Goal: Transaction & Acquisition: Purchase product/service

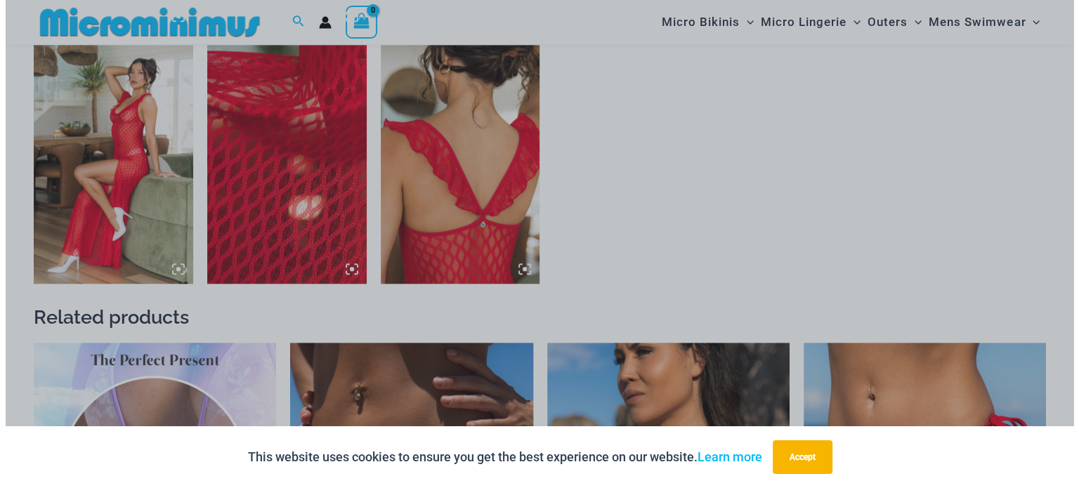
scroll to position [1373, 0]
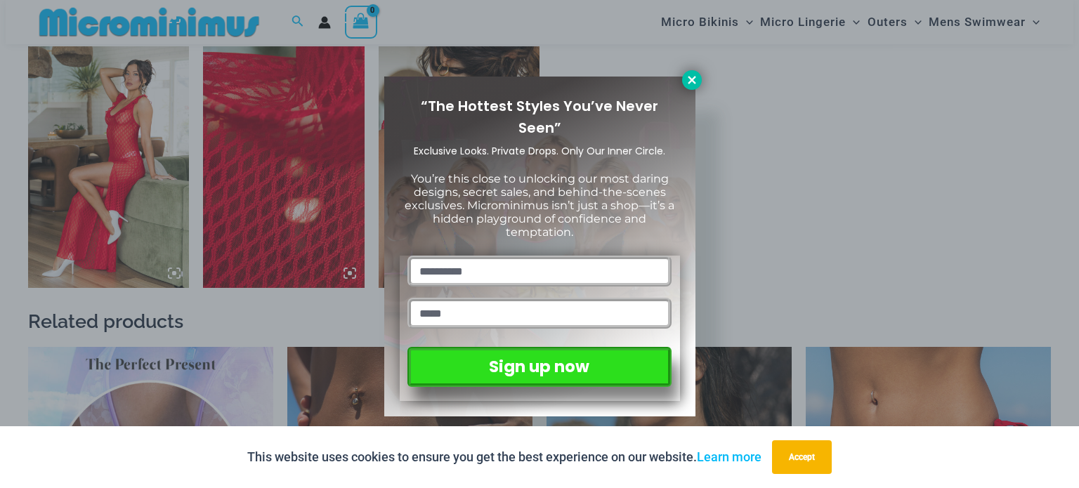
click at [694, 79] on icon at bounding box center [691, 80] width 13 height 13
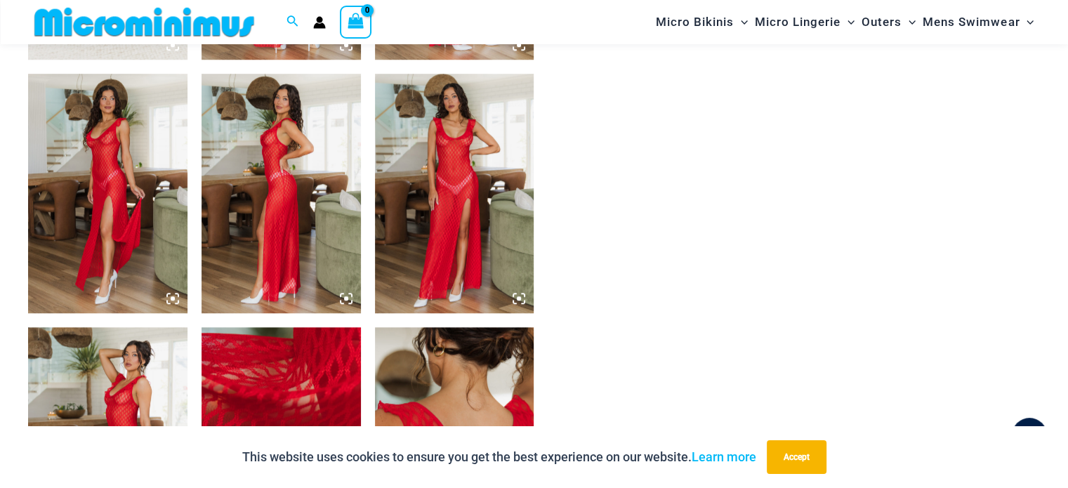
scroll to position [1081, 0]
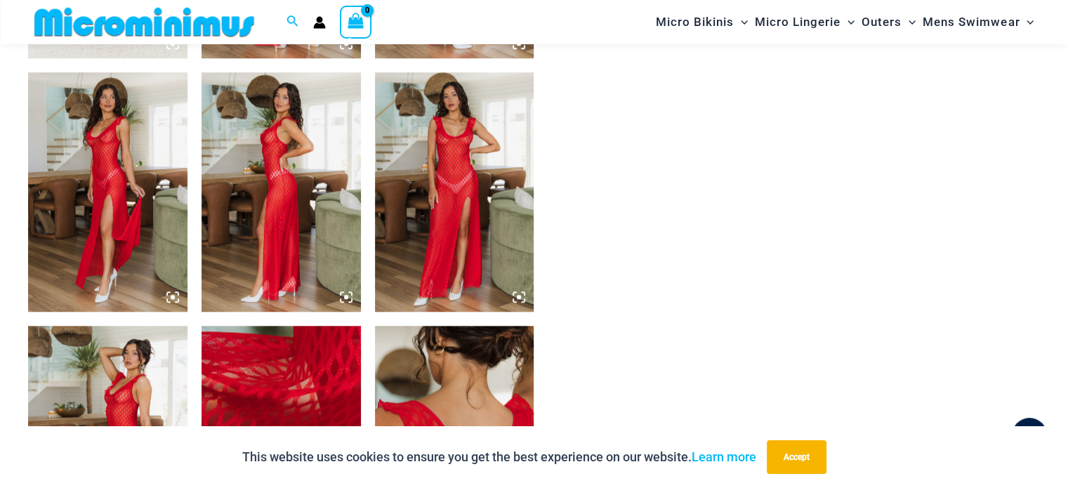
click at [105, 180] on img at bounding box center [107, 191] width 159 height 239
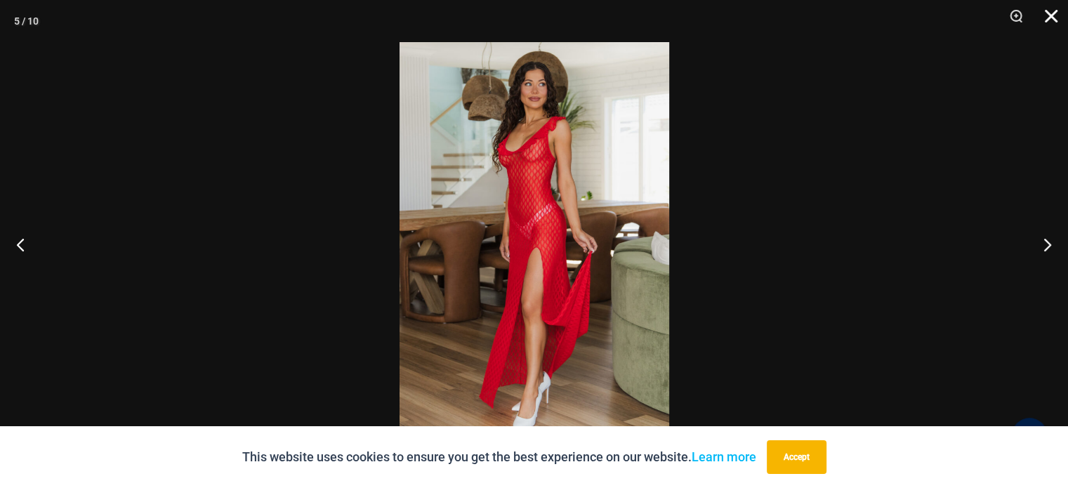
click at [1056, 12] on button "Close" at bounding box center [1046, 21] width 35 height 42
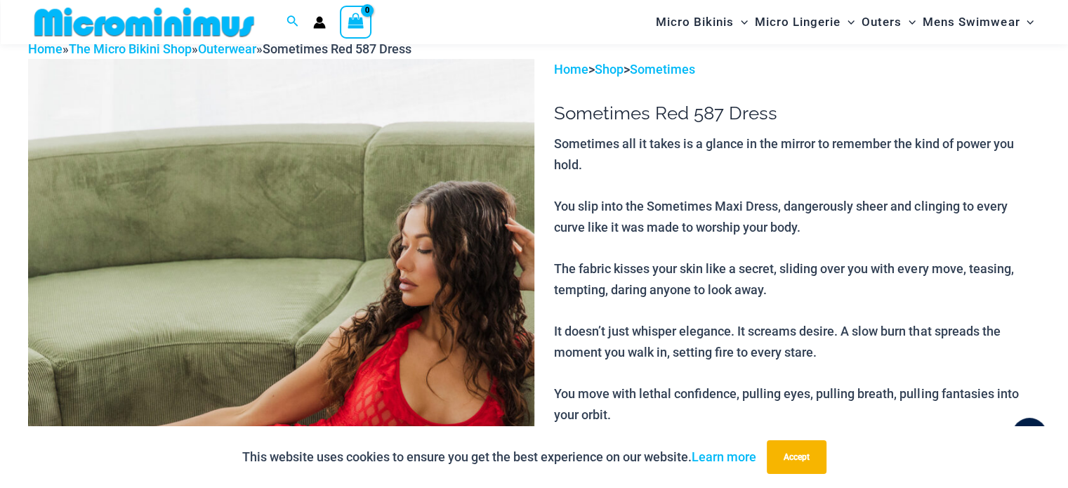
scroll to position [0, 0]
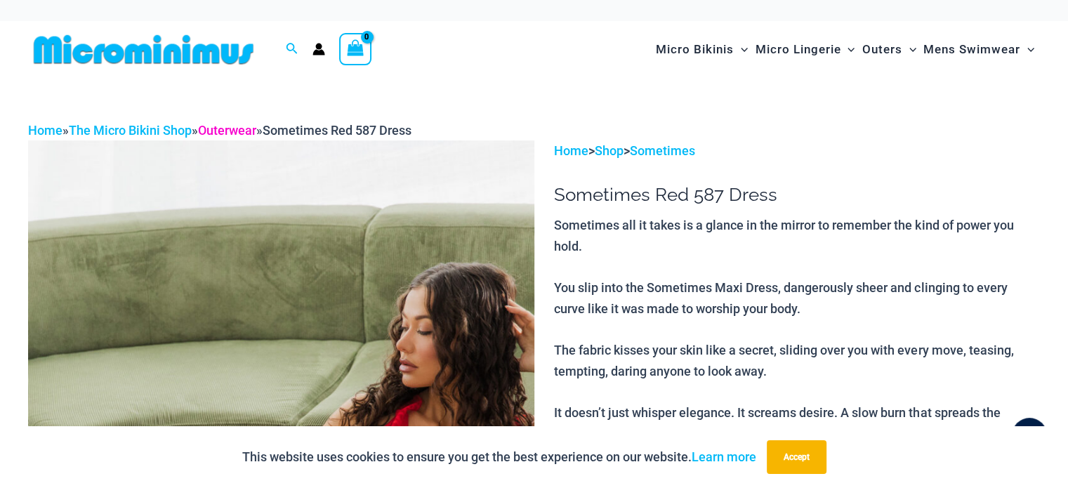
click at [244, 129] on link "Outerwear" at bounding box center [227, 130] width 58 height 15
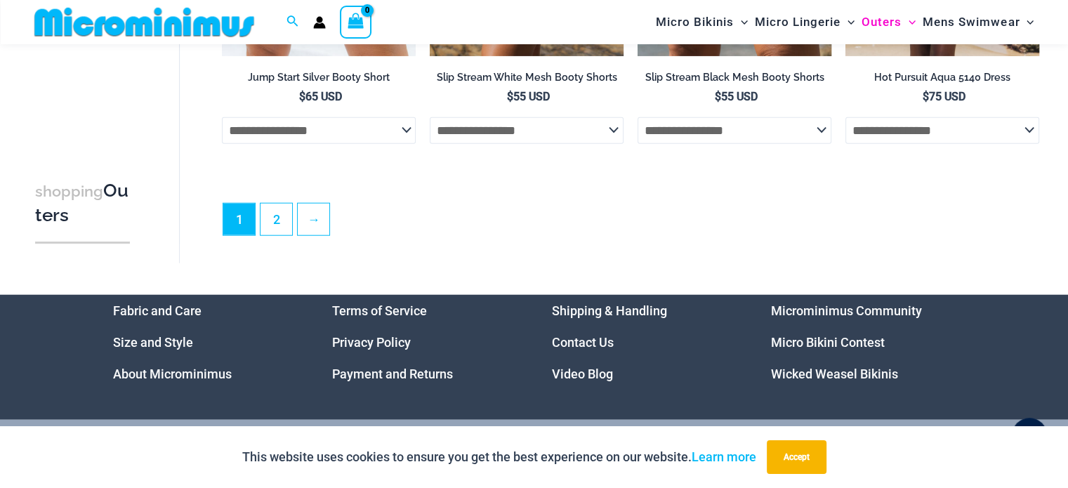
scroll to position [3482, 0]
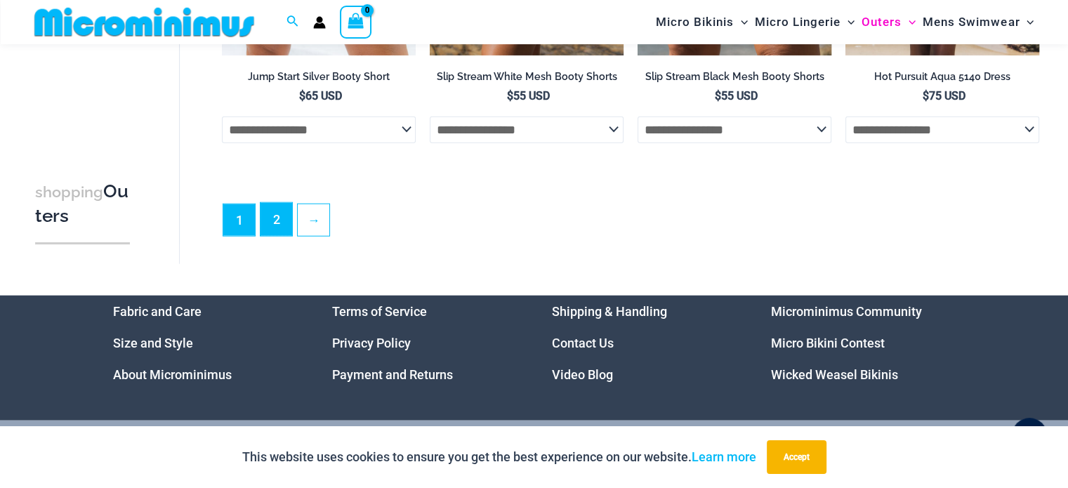
click at [279, 225] on link "2" at bounding box center [276, 219] width 32 height 33
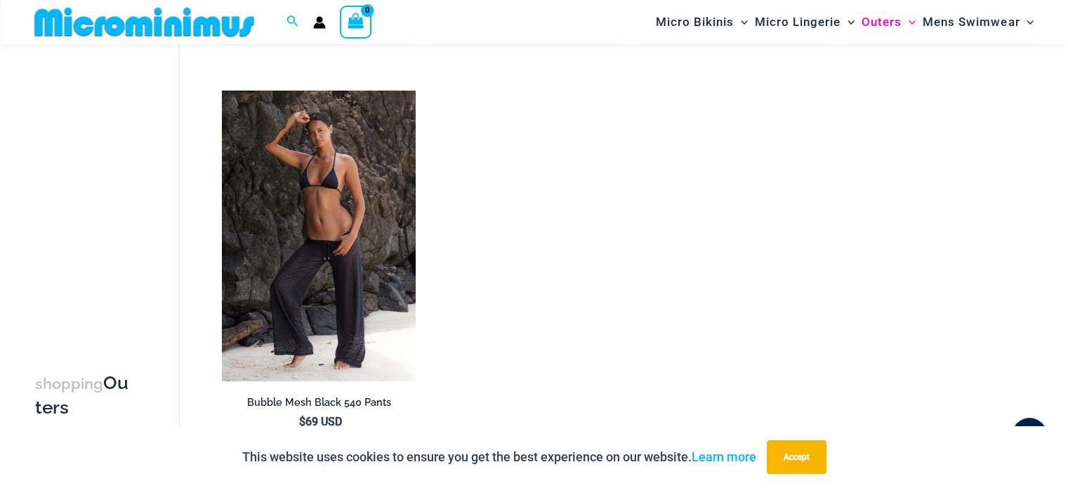
scroll to position [1739, 0]
